Goal: Transaction & Acquisition: Download file/media

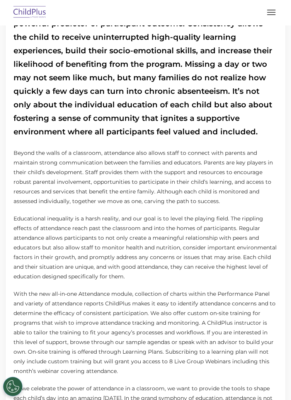
scroll to position [126, 0]
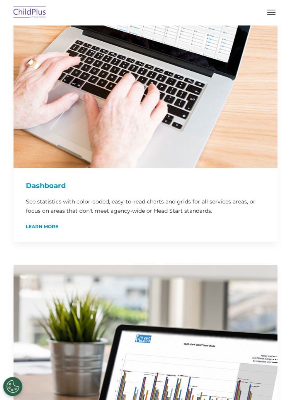
scroll to position [183, 0]
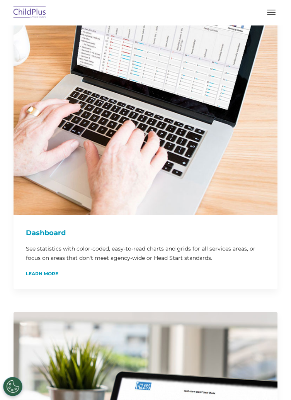
click at [266, 12] on button "button" at bounding box center [271, 12] width 16 height 12
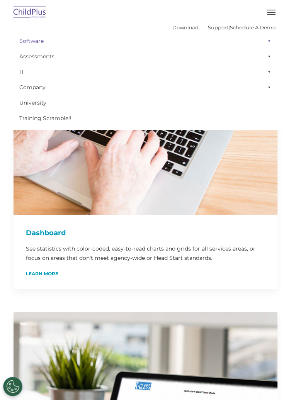
click at [268, 42] on span at bounding box center [268, 40] width 8 height 15
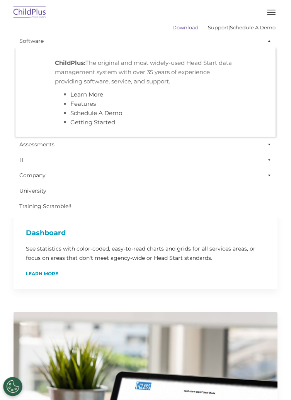
click at [176, 29] on link "Download" at bounding box center [185, 27] width 26 height 6
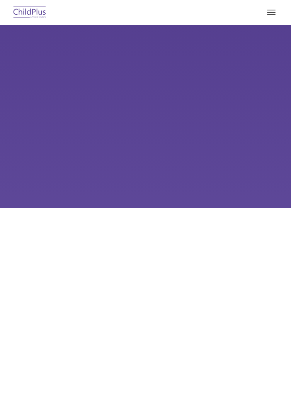
type input ""
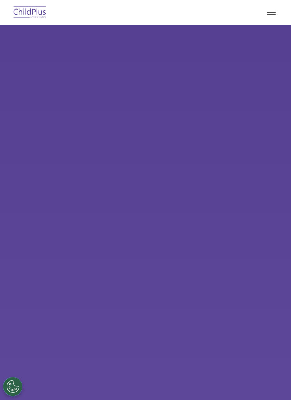
select select "MEDIUM"
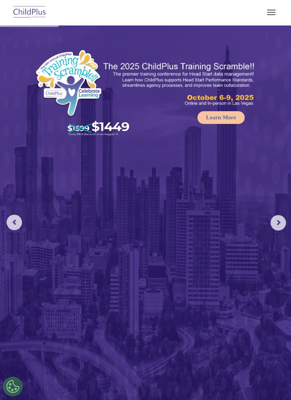
click at [268, 17] on button "button" at bounding box center [271, 12] width 16 height 12
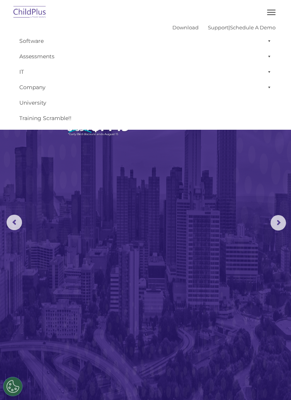
click at [183, 181] on img at bounding box center [145, 216] width 291 height 383
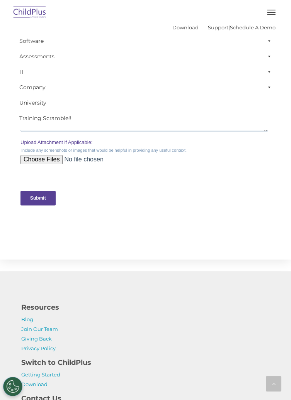
scroll to position [1587, 0]
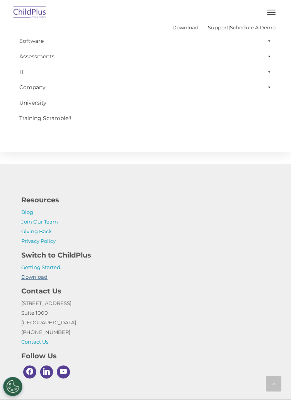
click at [40, 280] on link "Download" at bounding box center [34, 277] width 26 height 6
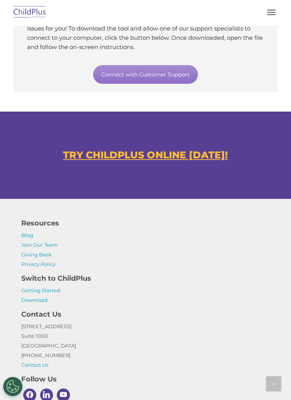
scroll to position [537, 0]
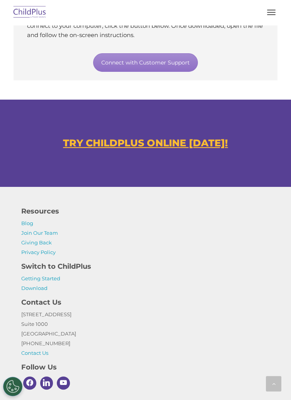
click at [80, 147] on u "TRY CHILDPLUS ONLINE TODAY!" at bounding box center [145, 143] width 164 height 12
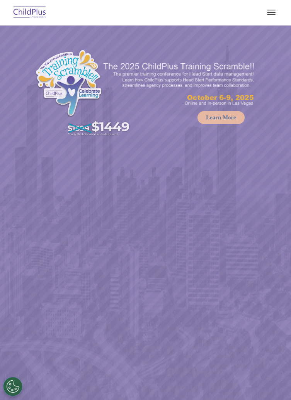
select select "MEDIUM"
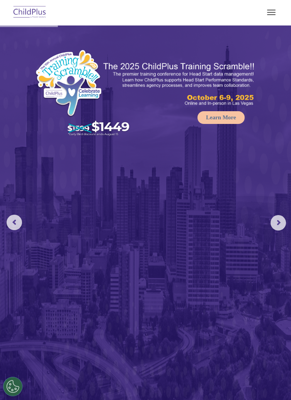
click at [272, 225] on rs-arrow at bounding box center [277, 222] width 15 height 15
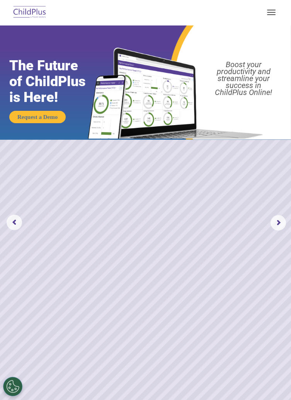
click at [277, 222] on rs-arrow at bounding box center [277, 222] width 15 height 15
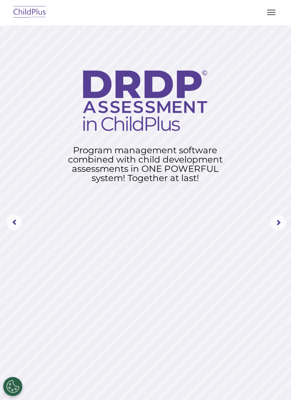
click at [278, 220] on rs-arrow at bounding box center [277, 222] width 15 height 15
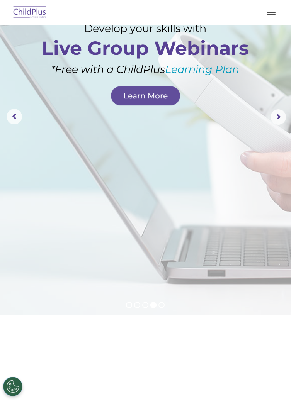
scroll to position [109, 0]
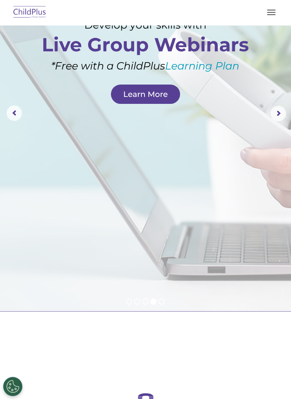
click at [273, 111] on rs-arrow at bounding box center [277, 113] width 15 height 15
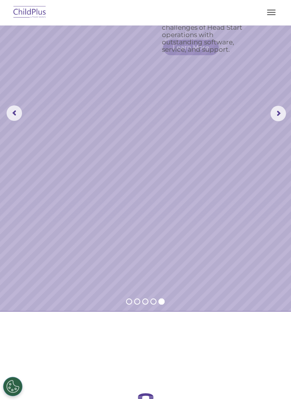
click at [275, 120] on rs-arrow at bounding box center [277, 113] width 15 height 15
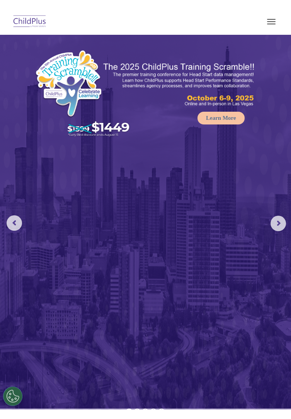
scroll to position [0, 0]
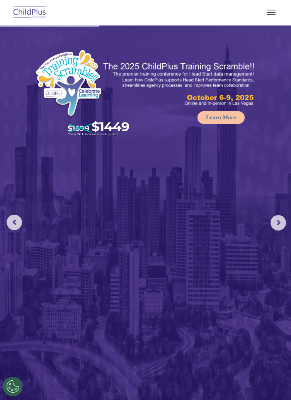
click at [267, 12] on span "button" at bounding box center [271, 12] width 8 height 1
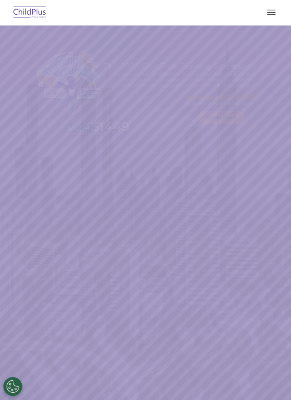
select select "MEDIUM"
